Goal: Transaction & Acquisition: Purchase product/service

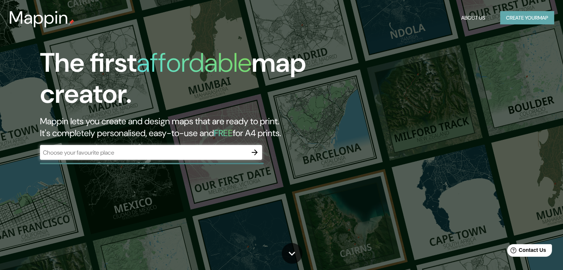
click at [514, 18] on button "Create your map" at bounding box center [527, 18] width 54 height 14
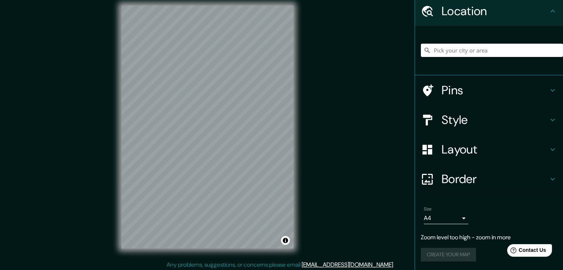
scroll to position [9, 0]
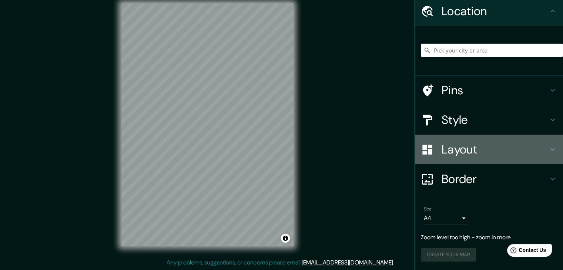
click at [483, 146] on h4 "Layout" at bounding box center [495, 149] width 107 height 15
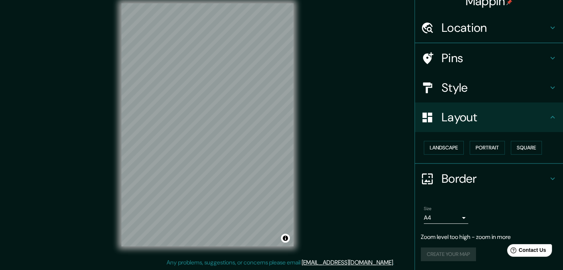
scroll to position [10, 0]
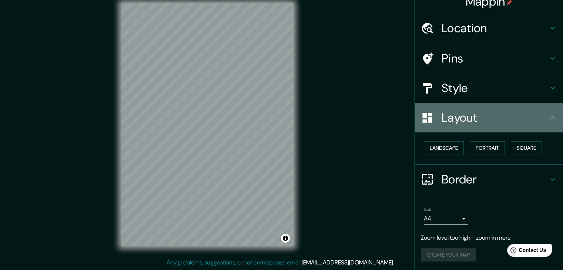
click at [514, 121] on h4 "Layout" at bounding box center [495, 117] width 107 height 15
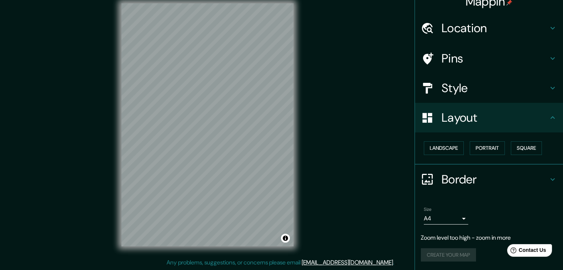
click at [517, 93] on h4 "Style" at bounding box center [495, 88] width 107 height 15
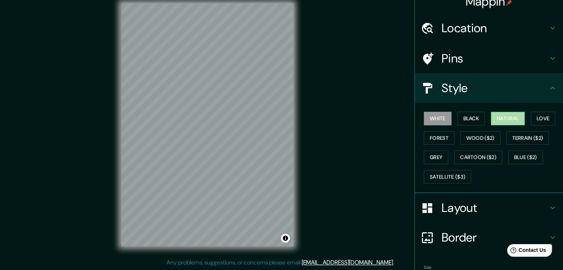
click at [502, 116] on button "Natural" at bounding box center [508, 119] width 34 height 14
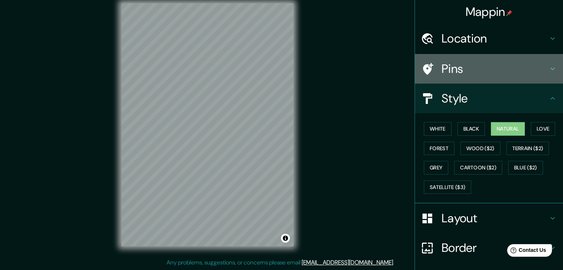
click at [464, 68] on h4 "Pins" at bounding box center [495, 68] width 107 height 15
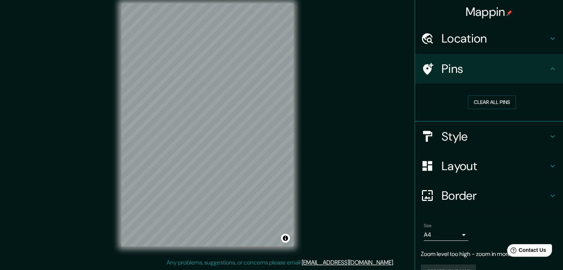
click at [472, 45] on h4 "Location" at bounding box center [495, 38] width 107 height 15
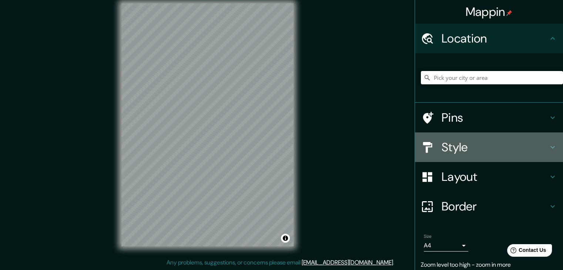
click at [474, 153] on h4 "Style" at bounding box center [495, 147] width 107 height 15
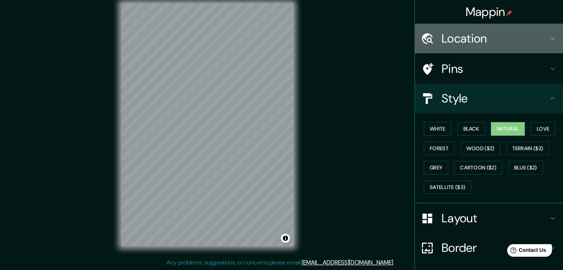
click at [490, 41] on h4 "Location" at bounding box center [495, 38] width 107 height 15
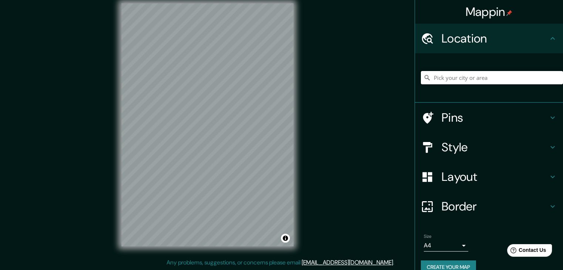
click at [455, 77] on input "Pick your city or area" at bounding box center [492, 77] width 142 height 13
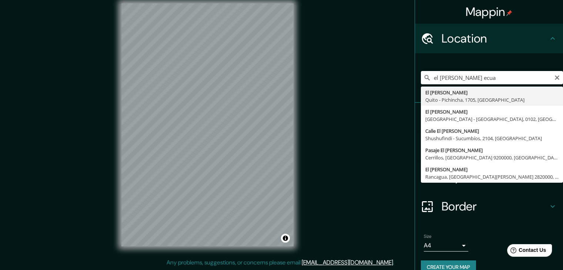
type input "El [PERSON_NAME], [GEOGRAPHIC_DATA] - Pichincha, 1705, [GEOGRAPHIC_DATA]"
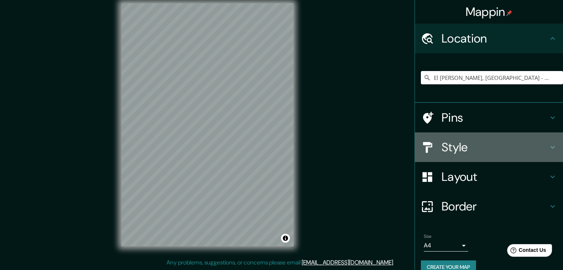
click at [471, 150] on h4 "Style" at bounding box center [495, 147] width 107 height 15
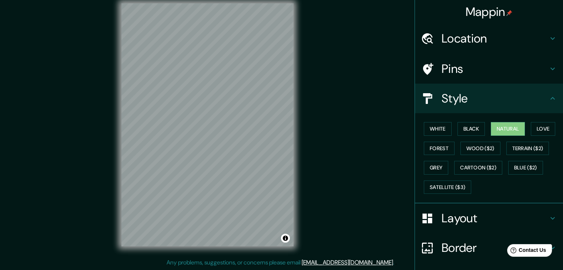
click at [296, 185] on div "© Mapbox © OpenStreetMap Improve this map" at bounding box center [208, 124] width 196 height 267
click at [438, 129] on button "White" at bounding box center [438, 129] width 28 height 14
click at [472, 129] on button "Black" at bounding box center [472, 129] width 28 height 14
click at [508, 129] on button "Natural" at bounding box center [508, 129] width 34 height 14
click at [536, 129] on button "Love" at bounding box center [543, 129] width 24 height 14
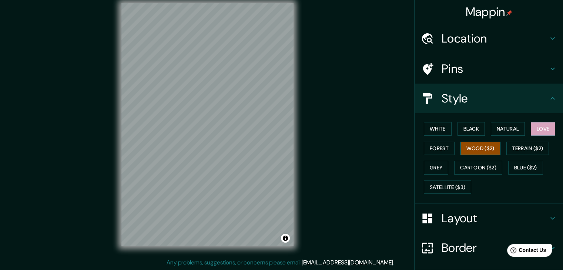
click at [478, 147] on button "Wood ($2)" at bounding box center [481, 149] width 40 height 14
click at [520, 151] on button "Terrain ($2)" at bounding box center [528, 149] width 43 height 14
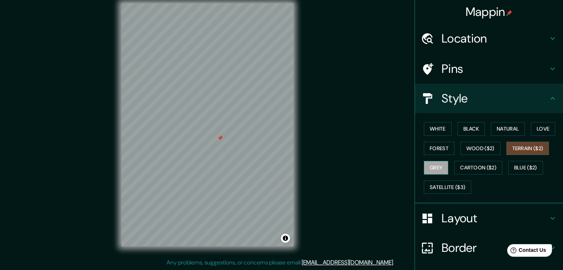
click at [437, 171] on button "Grey" at bounding box center [436, 168] width 24 height 14
click at [437, 151] on button "Forest" at bounding box center [439, 149] width 31 height 14
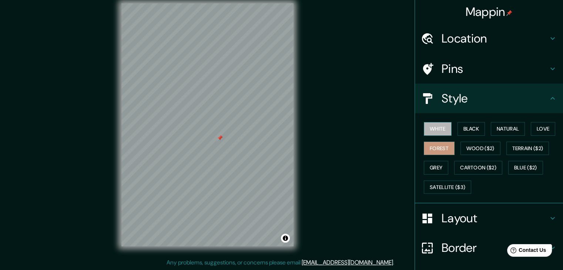
click at [434, 131] on button "White" at bounding box center [438, 129] width 28 height 14
click at [463, 129] on button "Black" at bounding box center [472, 129] width 28 height 14
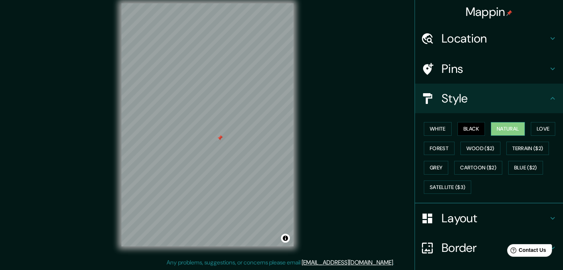
click at [501, 129] on button "Natural" at bounding box center [508, 129] width 34 height 14
click at [543, 127] on button "Love" at bounding box center [543, 129] width 24 height 14
click at [510, 130] on button "Natural" at bounding box center [508, 129] width 34 height 14
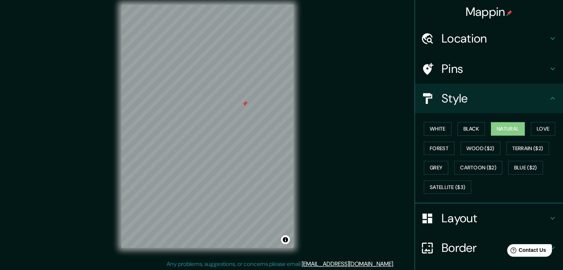
scroll to position [6, 0]
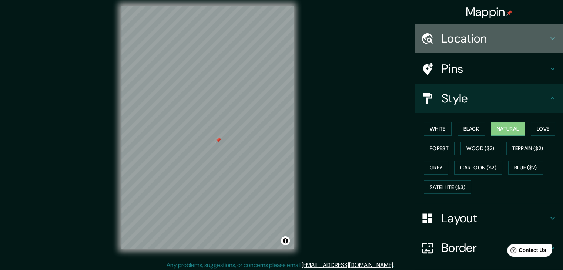
click at [489, 43] on h4 "Location" at bounding box center [495, 38] width 107 height 15
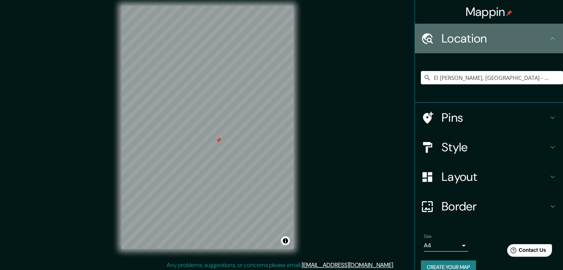
click at [489, 43] on h4 "Location" at bounding box center [495, 38] width 107 height 15
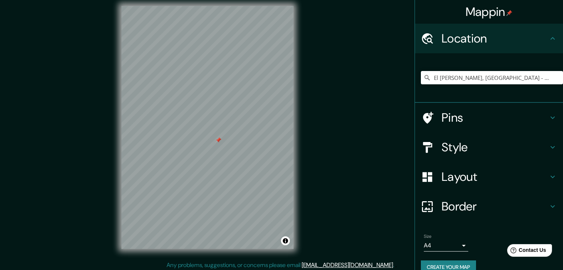
click at [548, 40] on icon at bounding box center [552, 38] width 9 height 9
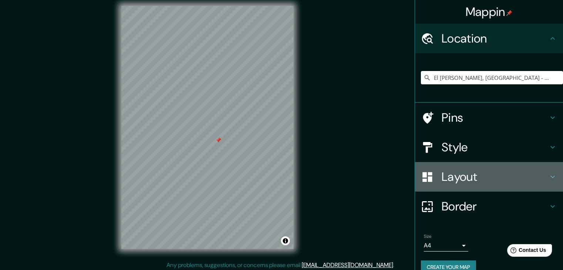
click at [495, 180] on h4 "Layout" at bounding box center [495, 177] width 107 height 15
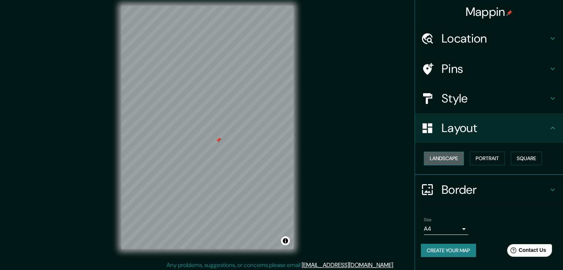
click at [453, 158] on button "Landscape" at bounding box center [444, 159] width 40 height 14
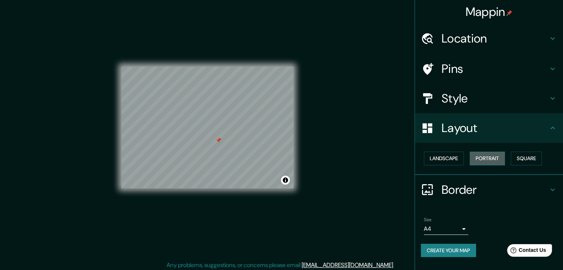
click at [492, 161] on button "Portrait" at bounding box center [487, 159] width 35 height 14
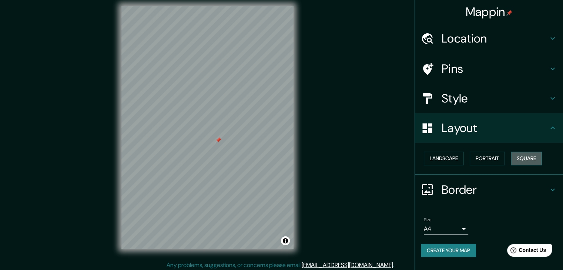
click at [523, 163] on button "Square" at bounding box center [526, 159] width 31 height 14
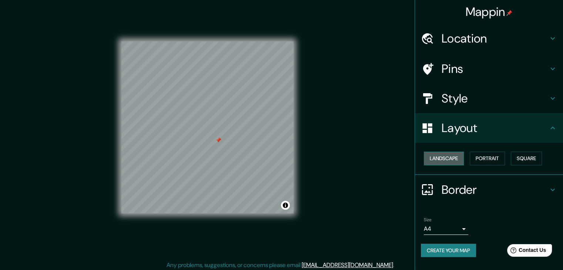
click at [449, 159] on button "Landscape" at bounding box center [444, 159] width 40 height 14
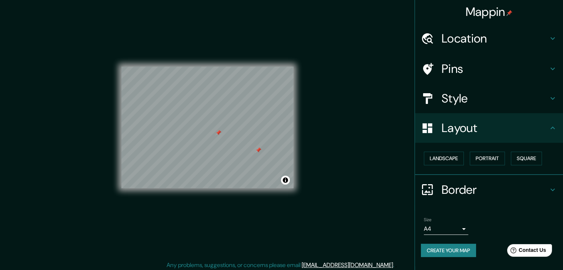
click at [461, 230] on body "Mappin Location El Heraldo, Quito - Pichincha, 1705, Ecuador Pins Style Layout …" at bounding box center [281, 129] width 563 height 270
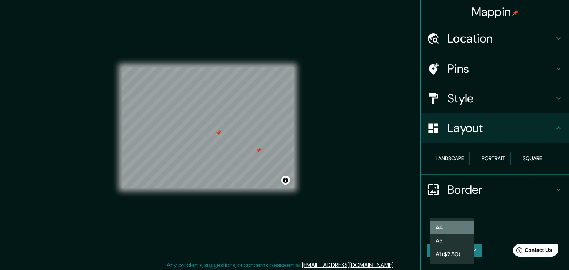
click at [461, 230] on li "A4" at bounding box center [452, 227] width 44 height 13
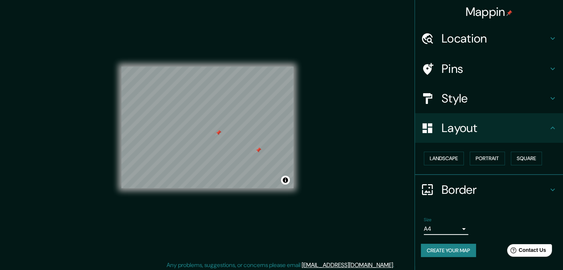
click at [484, 193] on h4 "Border" at bounding box center [495, 190] width 107 height 15
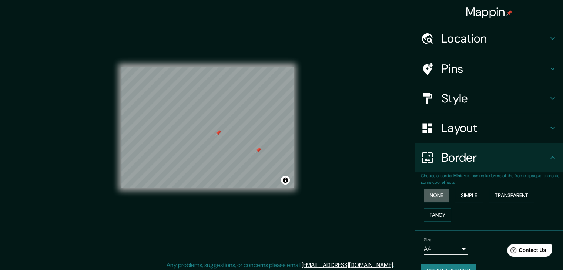
click at [437, 197] on button "None" at bounding box center [436, 196] width 25 height 14
click at [457, 198] on button "Simple" at bounding box center [469, 196] width 28 height 14
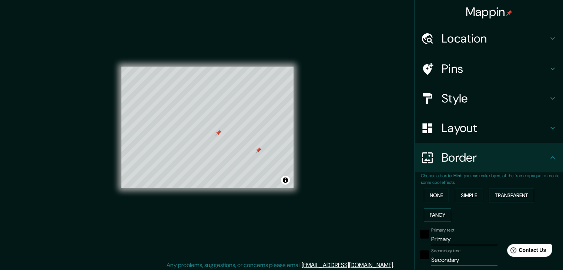
click at [499, 197] on button "Transparent" at bounding box center [511, 196] width 45 height 14
click at [434, 215] on button "Fancy" at bounding box center [437, 216] width 27 height 14
click at [434, 199] on button "None" at bounding box center [436, 196] width 25 height 14
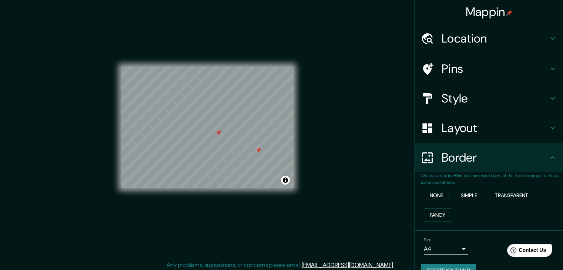
scroll to position [16, 0]
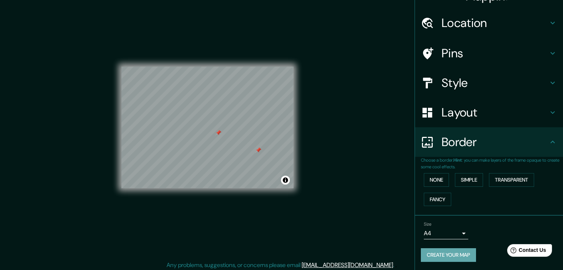
click at [460, 252] on button "Create your map" at bounding box center [448, 255] width 55 height 14
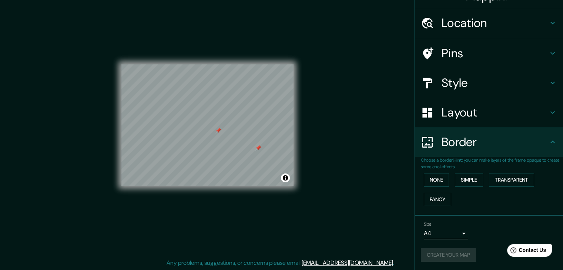
scroll to position [9, 0]
click at [447, 254] on button "Create your map" at bounding box center [448, 255] width 55 height 14
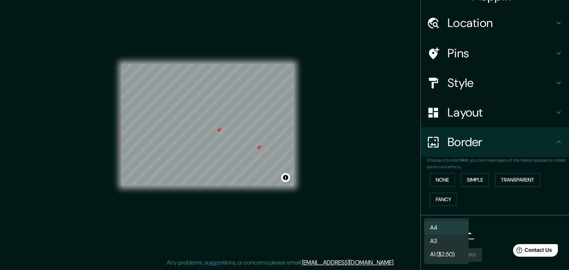
click at [461, 232] on body "Mappin Location El Heraldo, Quito - Pichincha, 1705, Ecuador Pins Style Layout …" at bounding box center [284, 126] width 569 height 270
click at [484, 233] on div at bounding box center [284, 135] width 569 height 270
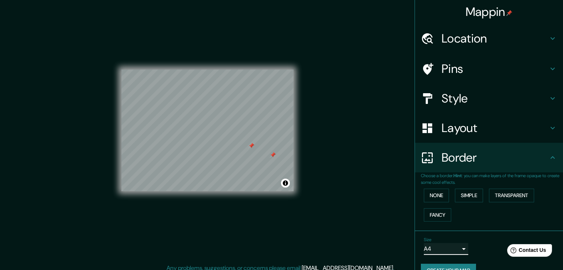
scroll to position [0, 0]
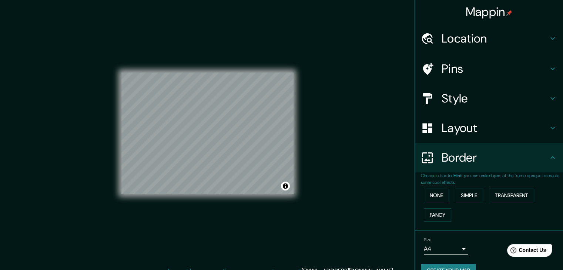
click at [310, 125] on div "Mappin Location El Heraldo, Quito - Pichincha, 1705, Ecuador Pins Style Layout …" at bounding box center [281, 139] width 563 height 279
click at [448, 138] on div "Mappin Location El Heraldo, Quito - Pichincha, 1705, Ecuador Pins Style Layout …" at bounding box center [281, 139] width 563 height 279
drag, startPoint x: 448, startPoint y: 138, endPoint x: 352, endPoint y: 137, distance: 96.7
click at [352, 137] on div "Mappin Location El Heraldo, Quito - Pichincha, 1705, Ecuador Pins Style Layout …" at bounding box center [281, 139] width 563 height 279
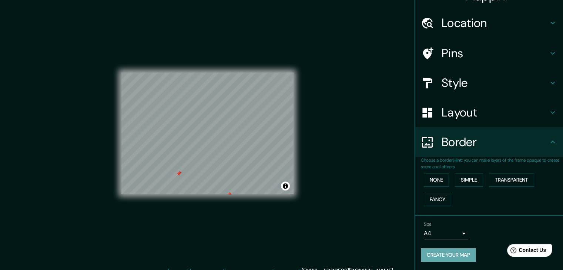
click at [458, 253] on button "Create your map" at bounding box center [448, 255] width 55 height 14
click at [353, 189] on div "Mappin Location El Heraldo, Quito - Pichincha, 1705, Ecuador Pins Style Layout …" at bounding box center [281, 139] width 563 height 279
click at [286, 187] on button "Toggle attribution" at bounding box center [285, 186] width 9 height 9
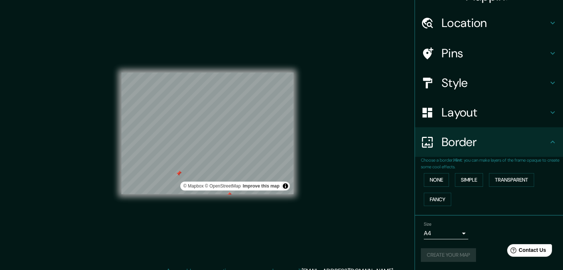
click at [333, 172] on div "Mappin Location El Heraldo, Quito - Pichincha, 1705, Ecuador Pins Style Layout …" at bounding box center [281, 139] width 563 height 279
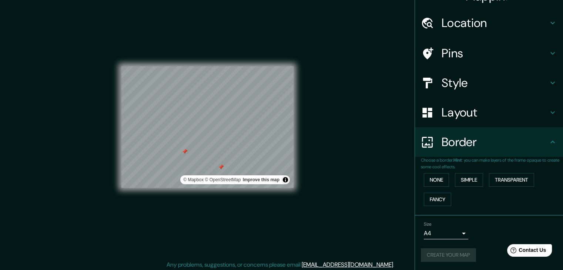
scroll to position [9, 0]
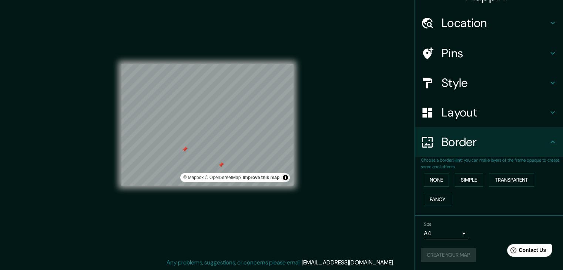
click at [468, 114] on h4 "Layout" at bounding box center [495, 112] width 107 height 15
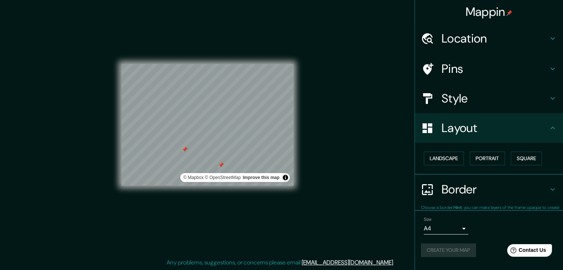
scroll to position [0, 0]
click at [477, 121] on h4 "Layout" at bounding box center [495, 128] width 107 height 15
click at [550, 130] on icon at bounding box center [552, 128] width 9 height 9
click at [460, 254] on button "Create your map" at bounding box center [448, 251] width 55 height 14
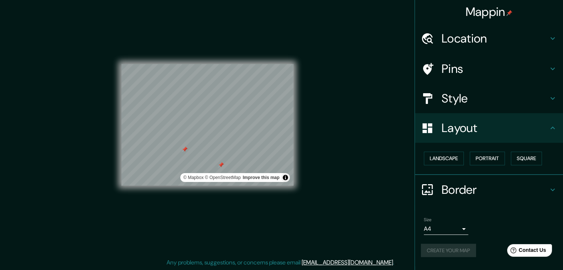
click at [388, 65] on div "Mappin Location El Heraldo, Quito - Pichincha, 1705, Ecuador Pins Style Layout …" at bounding box center [281, 130] width 563 height 279
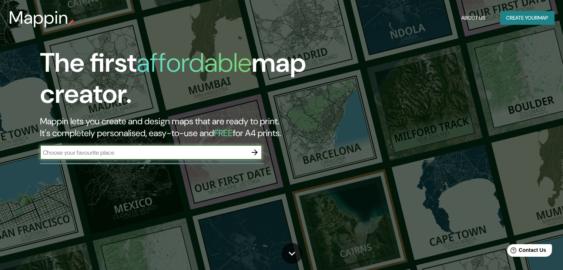
click at [517, 15] on button "Create your map" at bounding box center [527, 18] width 54 height 14
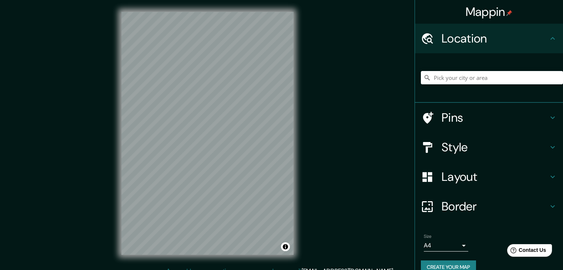
click at [341, 146] on div "Mappin Location Pins Style Layout Border Choose a border. Hint : you can make l…" at bounding box center [281, 139] width 563 height 279
click at [459, 81] on input "Pick your city or area" at bounding box center [492, 77] width 142 height 13
type input "El [PERSON_NAME], [GEOGRAPHIC_DATA] - Pichincha, 1705, [GEOGRAPHIC_DATA]"
click at [101, 107] on div "Mappin Location [GEOGRAPHIC_DATA] [PERSON_NAME], [GEOGRAPHIC_DATA] - [GEOGRAPHI…" at bounding box center [281, 139] width 563 height 279
click at [450, 266] on button "Create your map" at bounding box center [448, 268] width 55 height 14
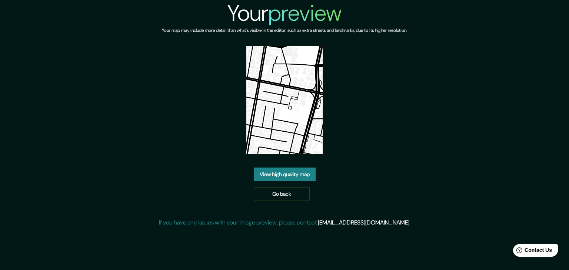
click at [307, 173] on link "View high quality map" at bounding box center [285, 175] width 62 height 14
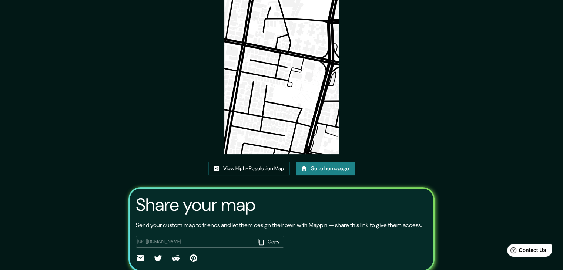
scroll to position [3, 0]
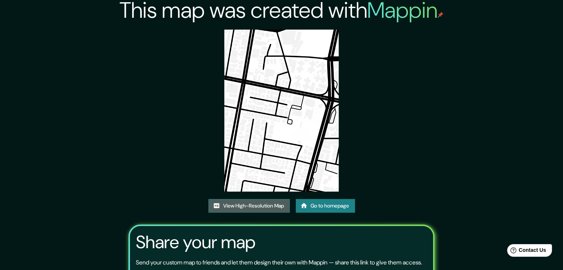
click at [268, 205] on link "View High-Resolution Map" at bounding box center [249, 206] width 81 height 14
